Goal: Find specific page/section: Find specific page/section

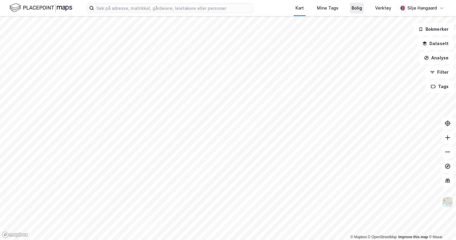
click at [353, 10] on div "Bolig" at bounding box center [356, 7] width 10 height 7
